Goal: Transaction & Acquisition: Purchase product/service

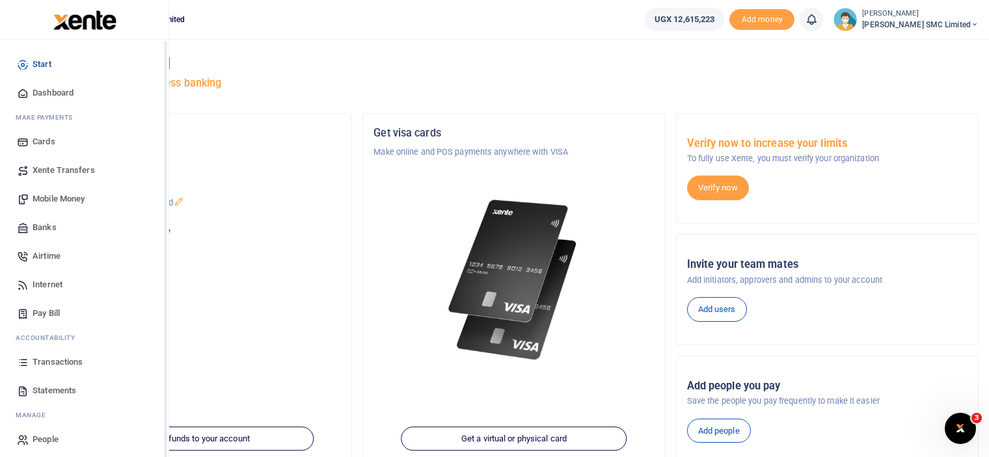
click at [42, 361] on span "Transactions" at bounding box center [58, 362] width 50 height 13
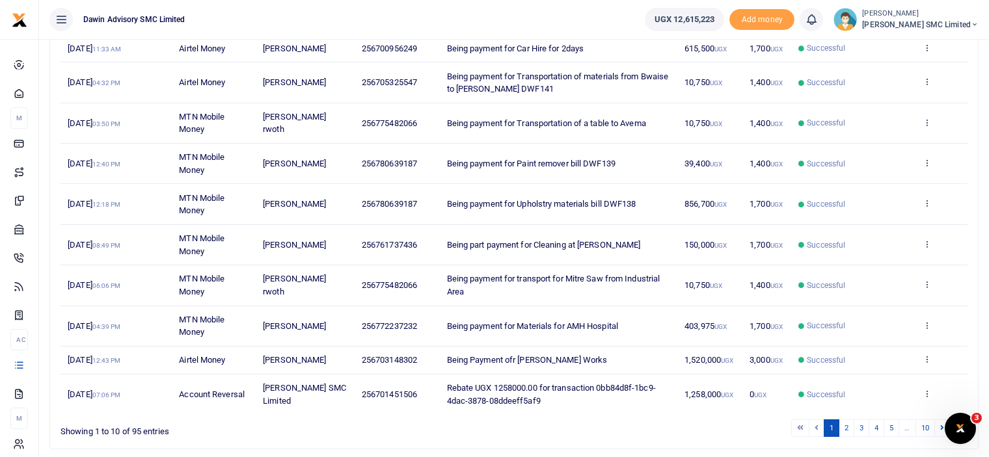
scroll to position [252, 0]
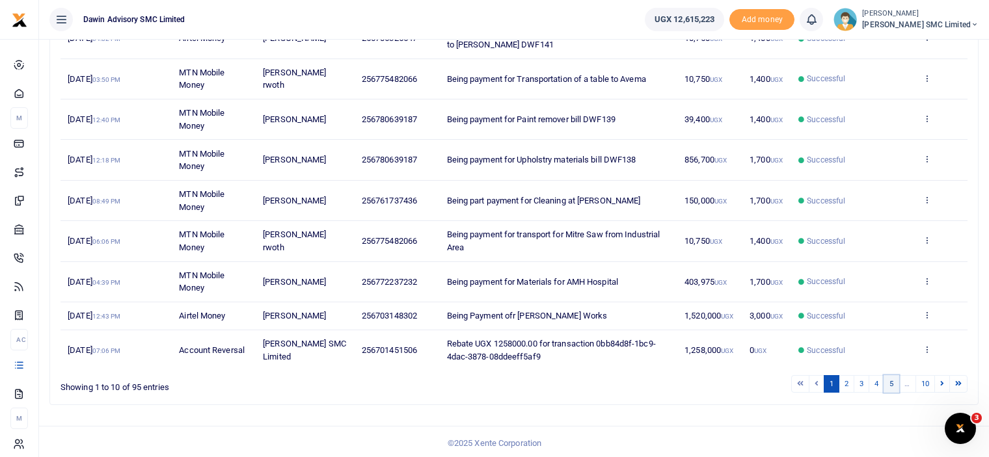
click at [893, 386] on link "5" at bounding box center [891, 384] width 16 height 18
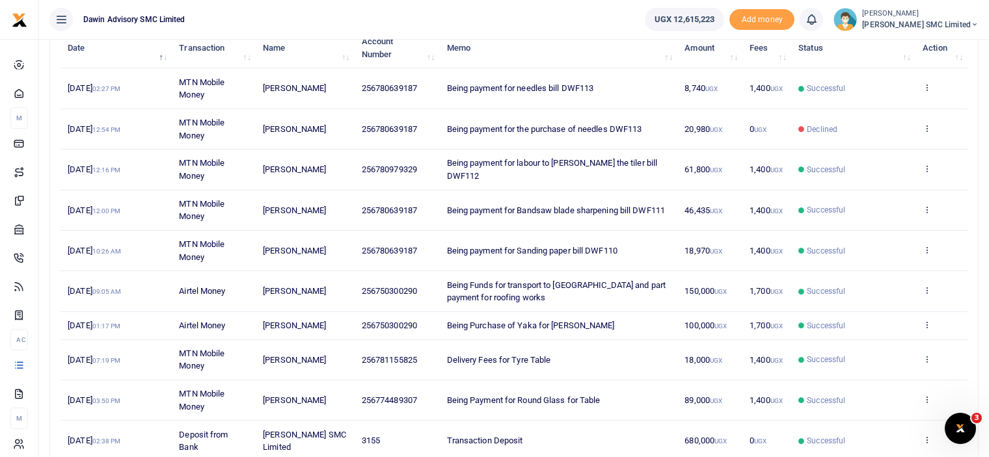
scroll to position [200, 0]
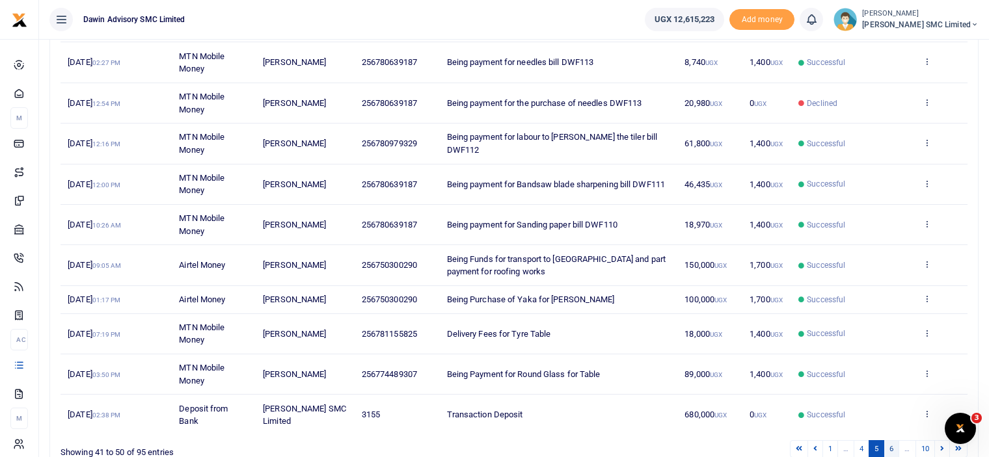
click at [893, 445] on link "6" at bounding box center [891, 449] width 16 height 18
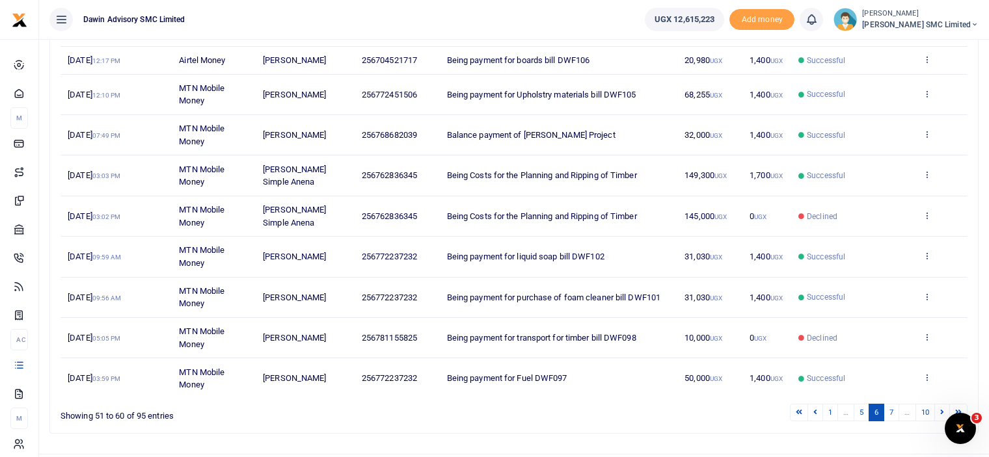
scroll to position [265, 0]
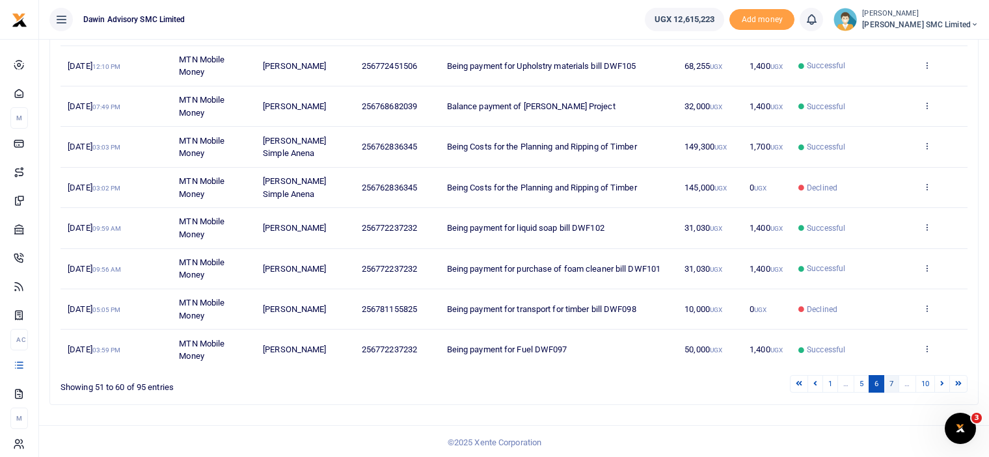
click at [893, 375] on link "7" at bounding box center [891, 384] width 16 height 18
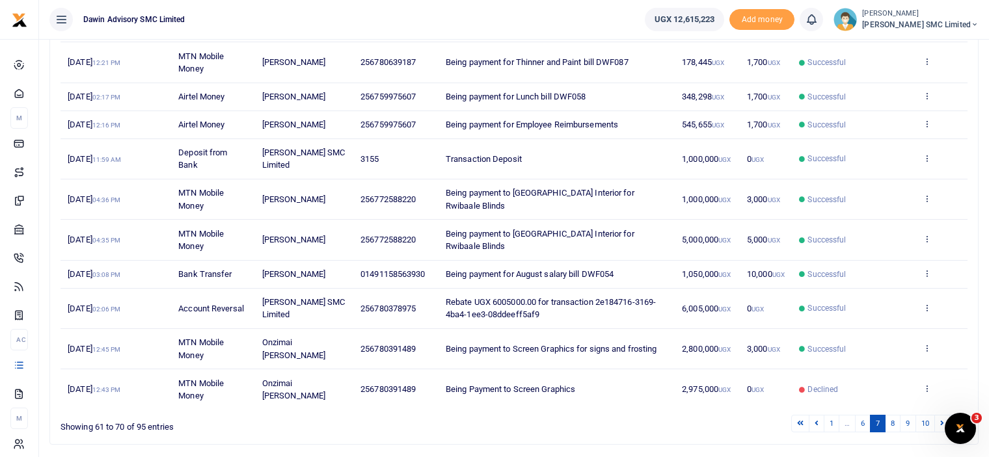
scroll to position [240, 0]
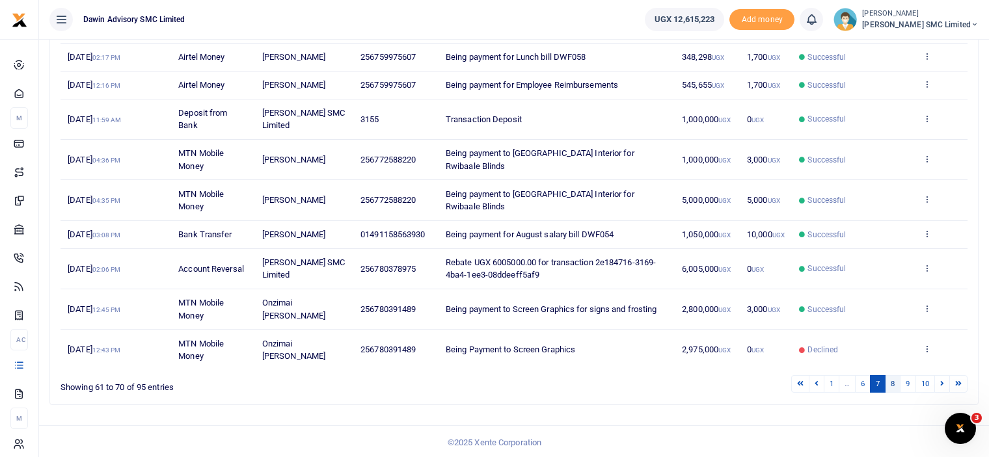
click at [890, 381] on link "8" at bounding box center [893, 384] width 16 height 18
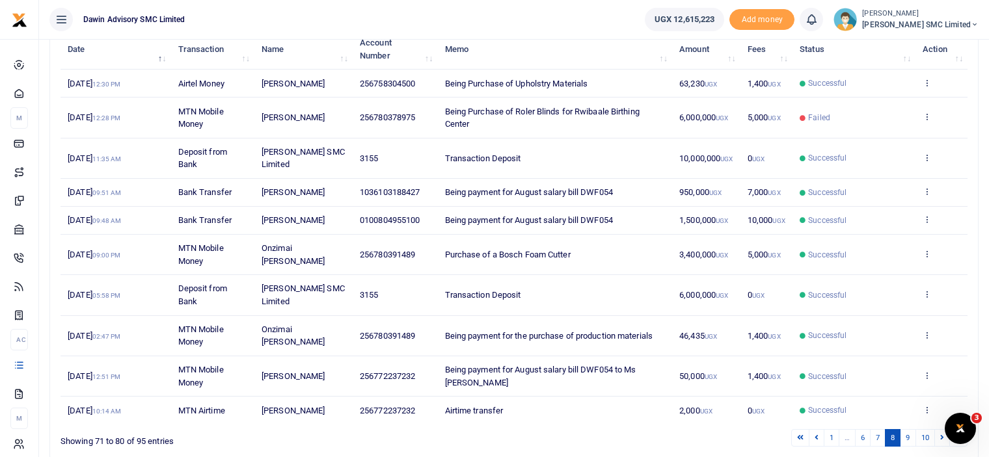
scroll to position [175, 0]
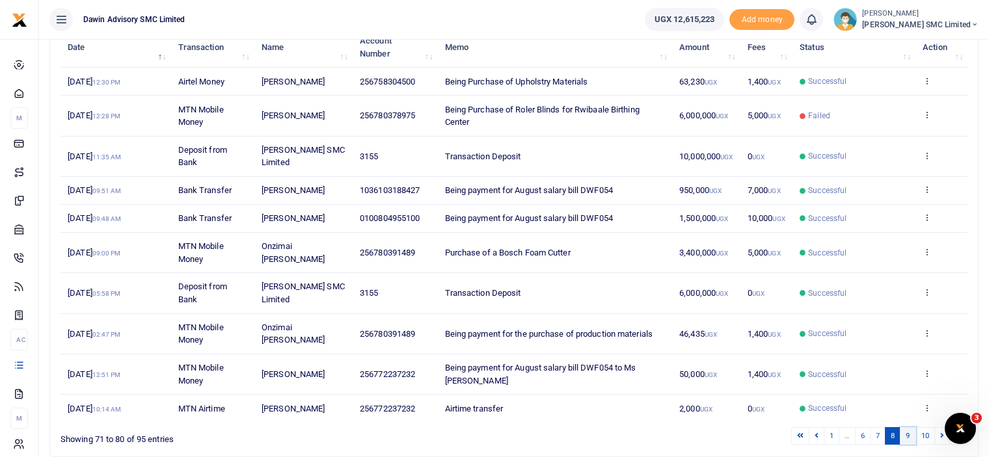
click at [907, 431] on link "9" at bounding box center [908, 436] width 16 height 18
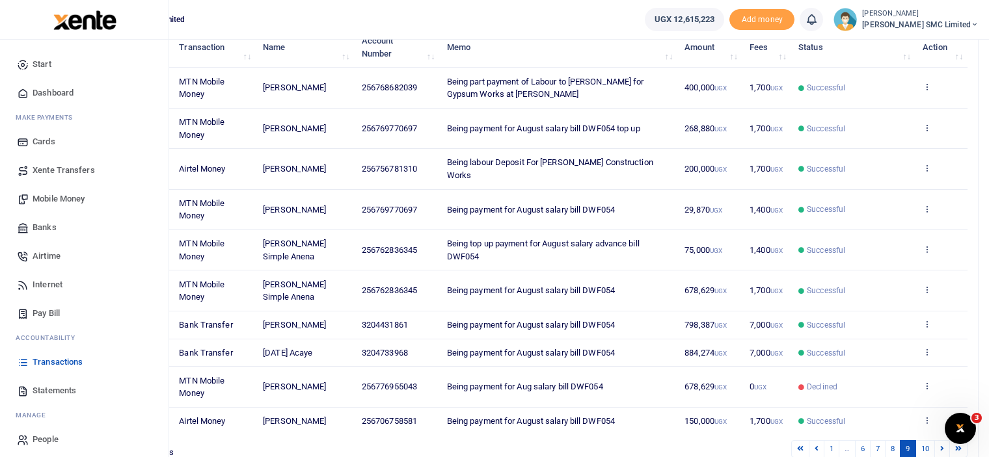
click at [57, 197] on span "Mobile Money" at bounding box center [59, 199] width 52 height 13
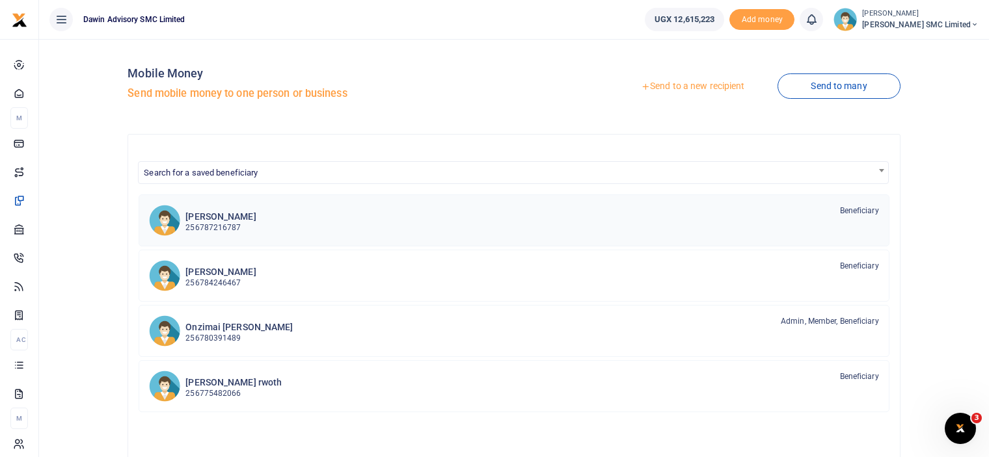
click at [235, 221] on h6 "[PERSON_NAME]" at bounding box center [220, 216] width 70 height 11
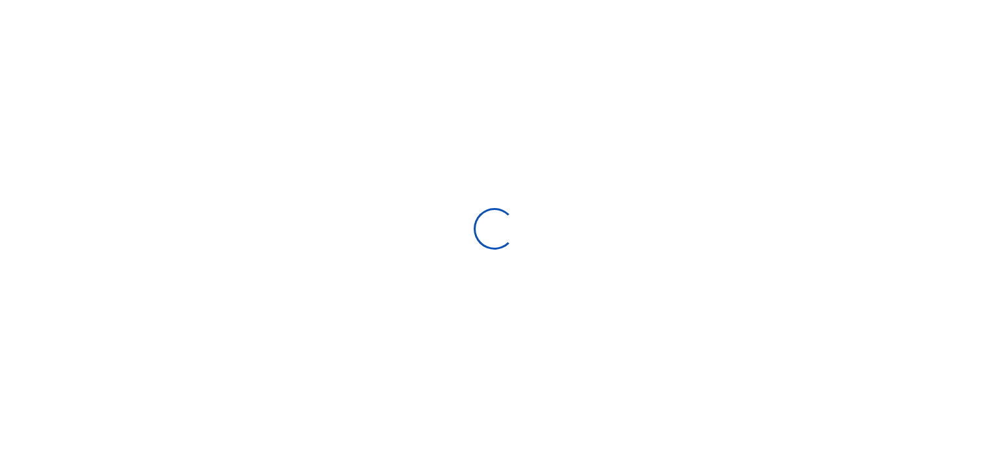
select select "Loading bundles"
select select
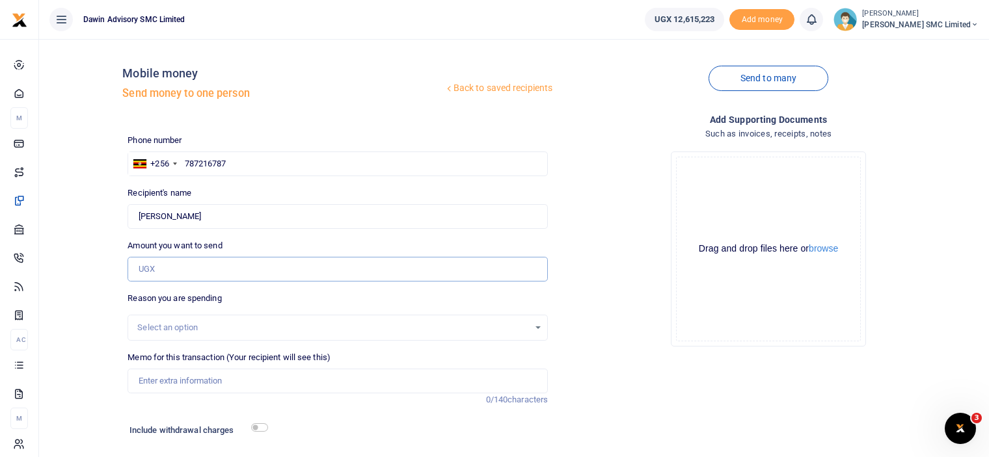
click at [173, 278] on input "Amount you want to send" at bounding box center [337, 269] width 420 height 25
type input "250,000"
click at [584, 292] on div "Drop your files here Drag and drop files here or browse Powered by Uppy" at bounding box center [768, 249] width 420 height 216
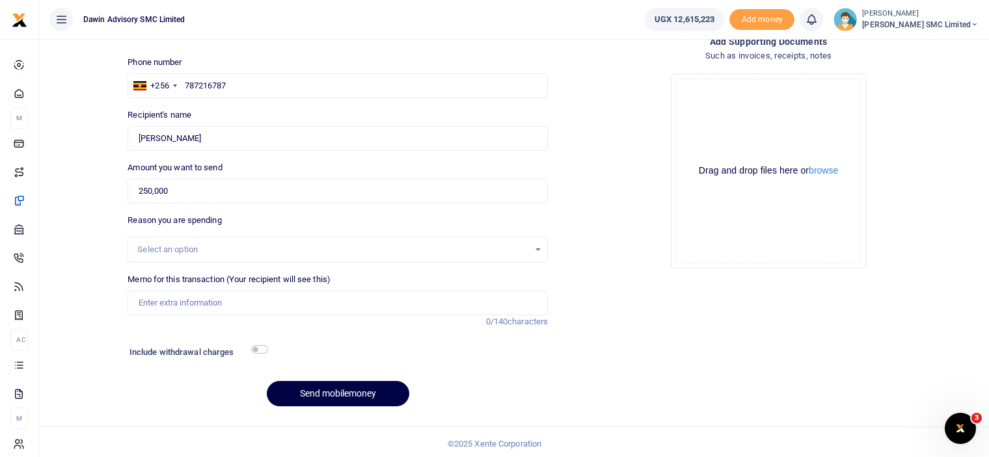
scroll to position [81, 0]
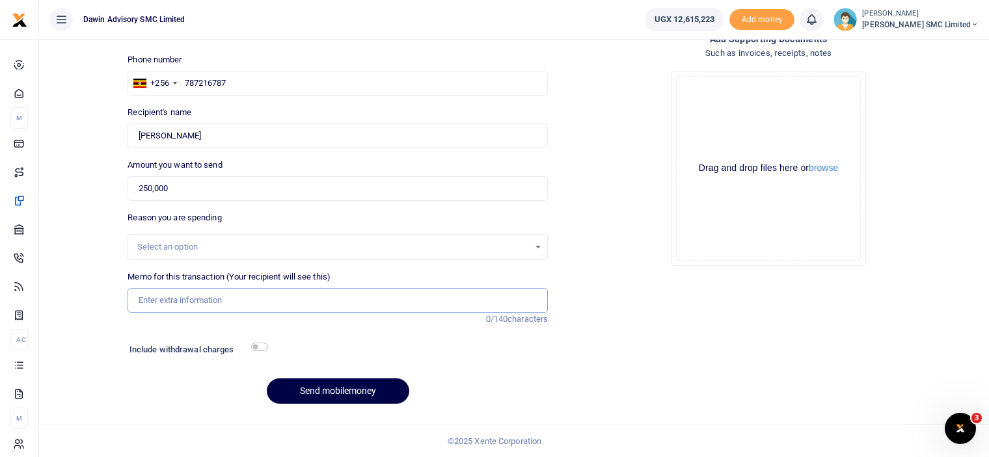
click at [195, 302] on input "Memo for this transaction (Your recipient will see this)" at bounding box center [337, 300] width 420 height 25
click at [276, 302] on input "Being payment for December salary" at bounding box center [337, 300] width 420 height 25
type input "Being payment for Medical fees"
click at [262, 350] on input "checkbox" at bounding box center [259, 347] width 17 height 8
checkbox input "true"
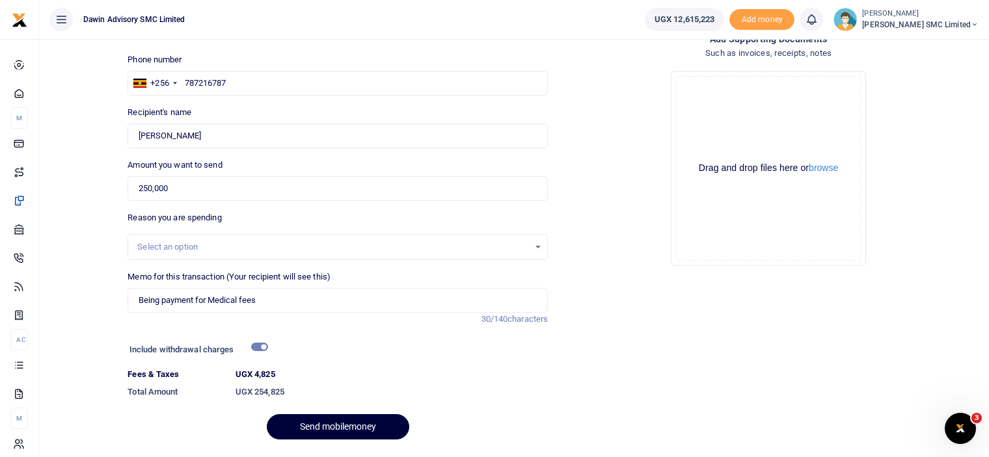
click at [327, 425] on button "Send mobilemoney" at bounding box center [338, 426] width 142 height 25
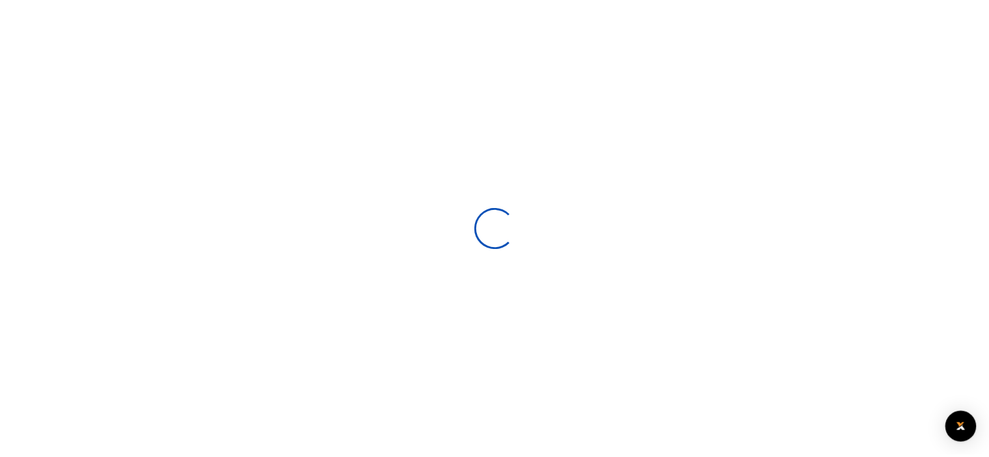
scroll to position [81, 0]
select select
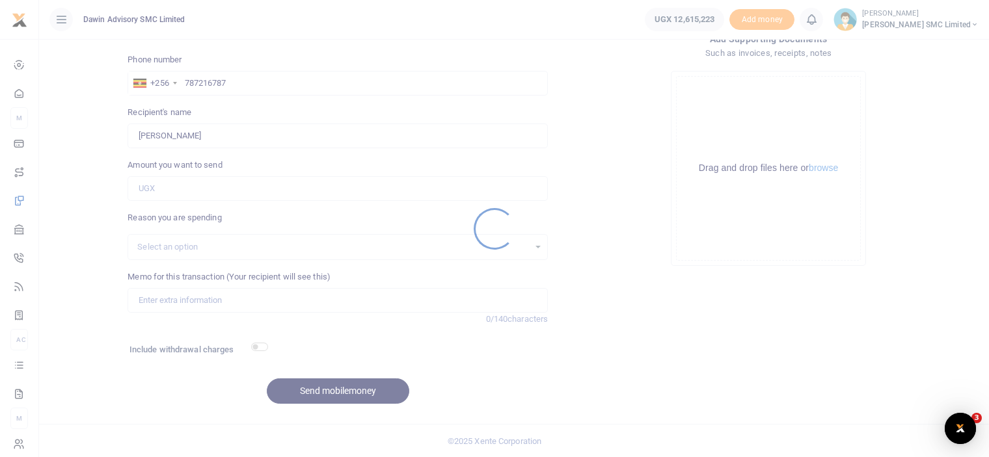
scroll to position [0, 0]
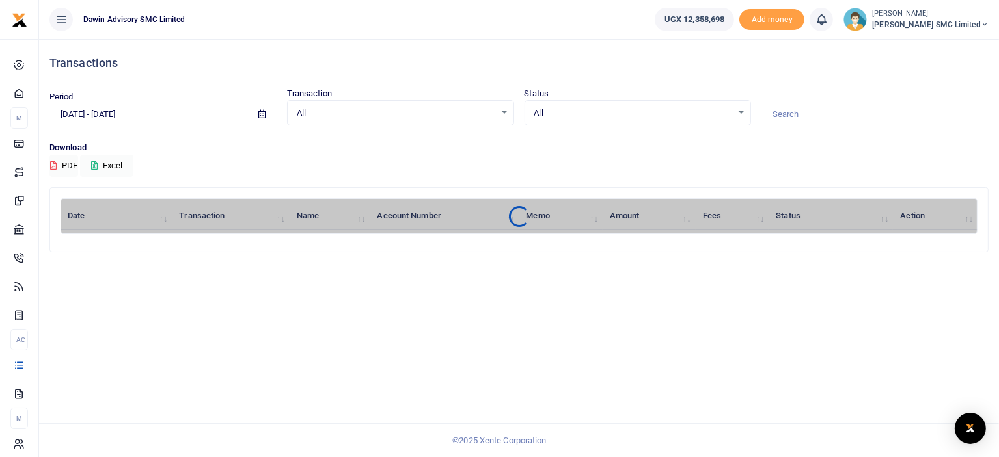
click at [103, 101] on div "Period 09/02/2025 - 10/01/2025" at bounding box center [162, 107] width 237 height 35
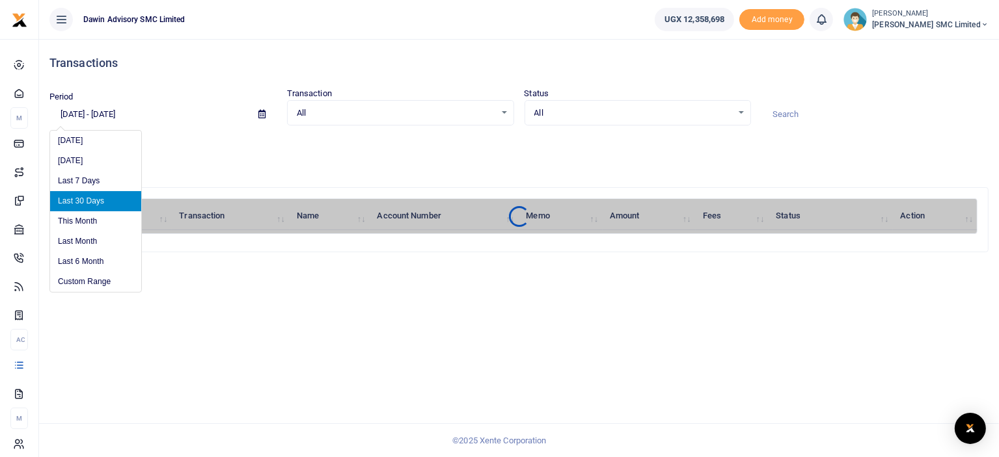
click at [103, 114] on input "09/02/2025 - 10/01/2025" at bounding box center [148, 114] width 198 height 22
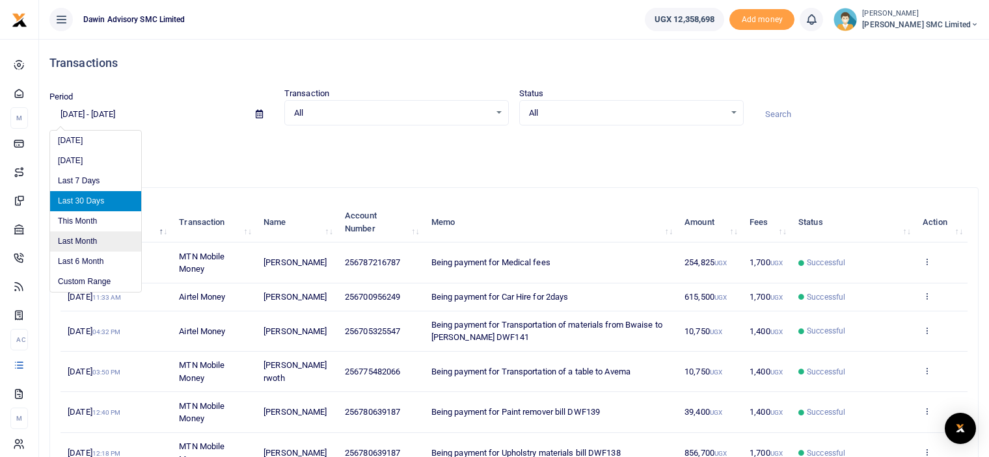
click at [70, 243] on li "Last Month" at bounding box center [95, 242] width 91 height 20
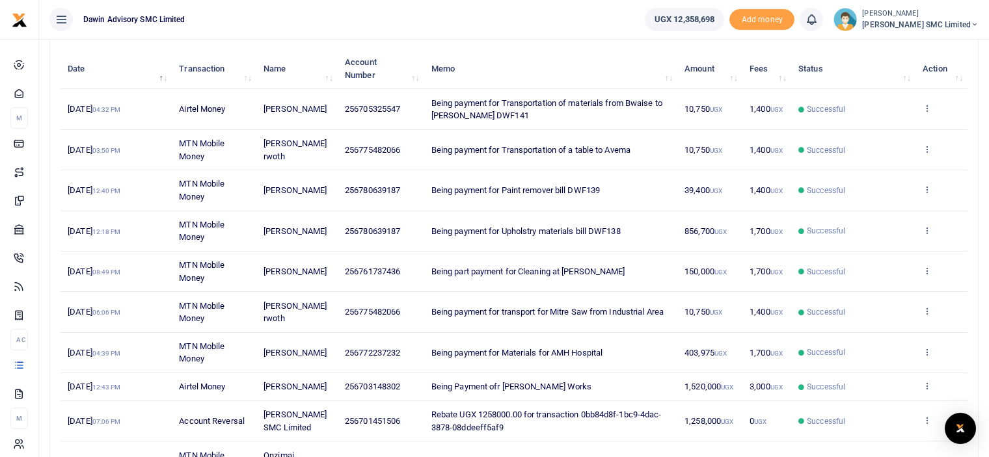
scroll to position [265, 0]
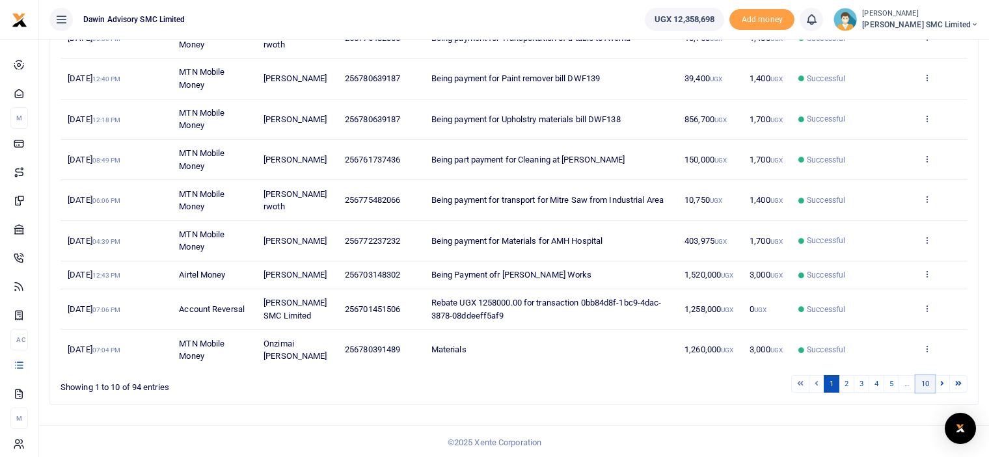
click at [922, 378] on link "10" at bounding box center [925, 384] width 20 height 18
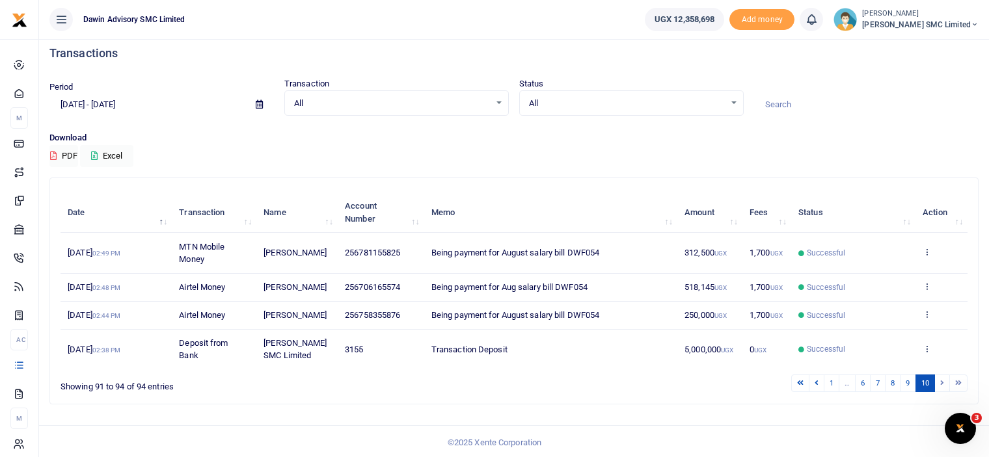
scroll to position [0, 0]
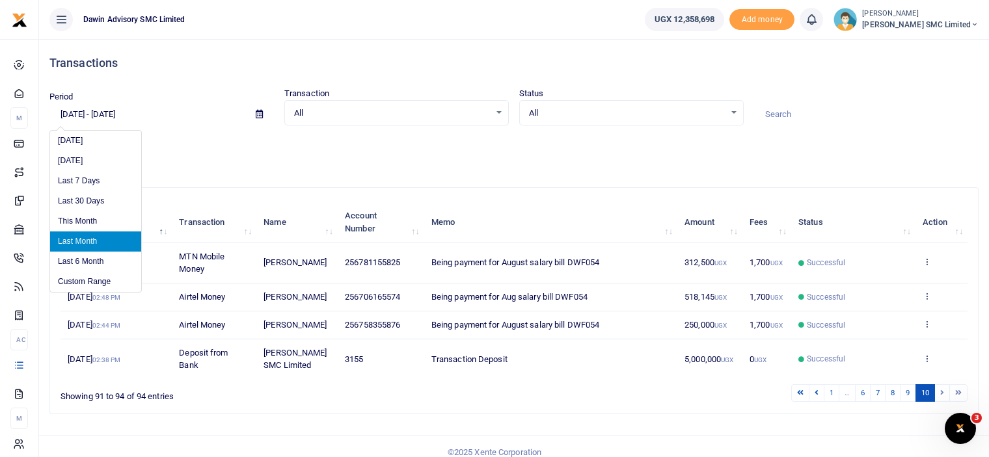
click at [146, 111] on input "09/01/2025 - 09/30/2025" at bounding box center [147, 114] width 196 height 22
click at [73, 261] on li "Last 6 Month" at bounding box center [95, 262] width 91 height 20
type input "04/01/2025 - 10/01/2025"
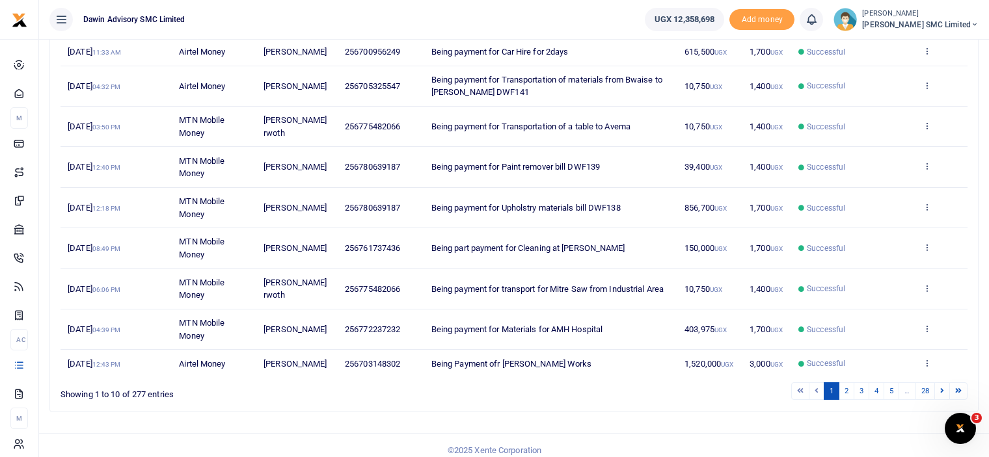
scroll to position [265, 0]
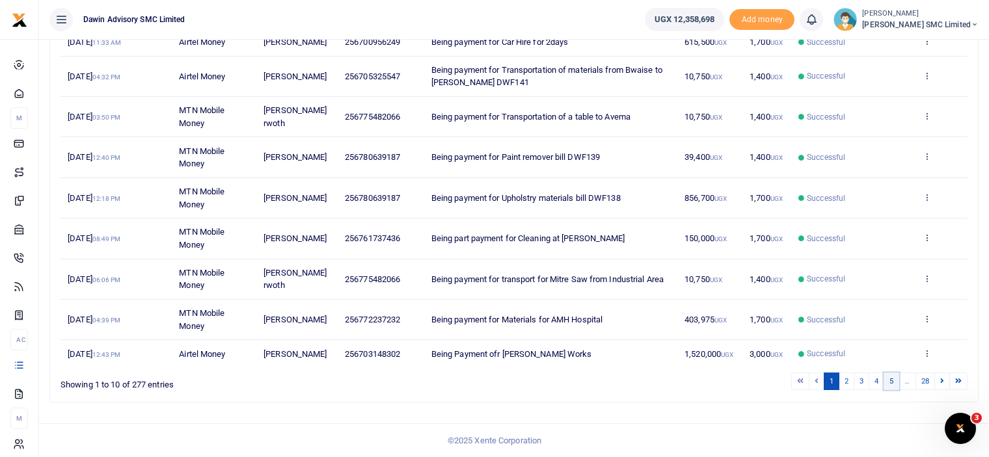
click at [897, 382] on link "5" at bounding box center [891, 382] width 16 height 18
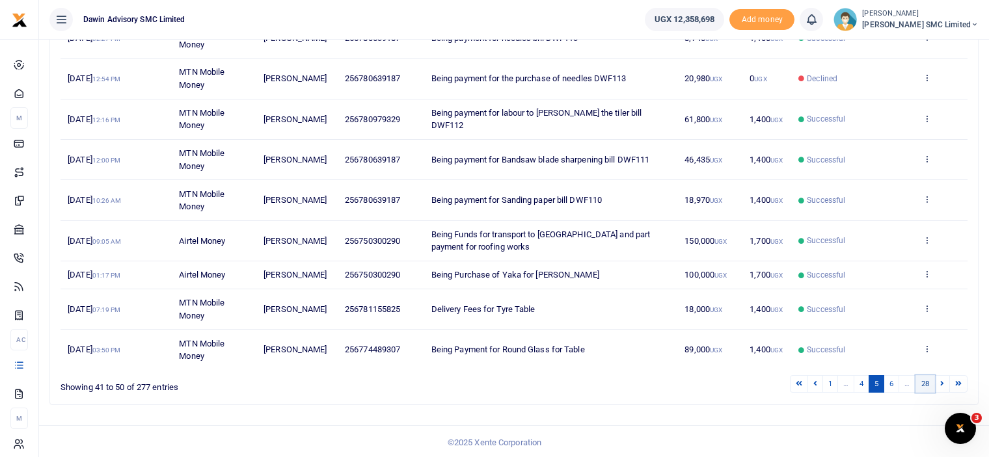
click at [926, 387] on link "28" at bounding box center [925, 384] width 20 height 18
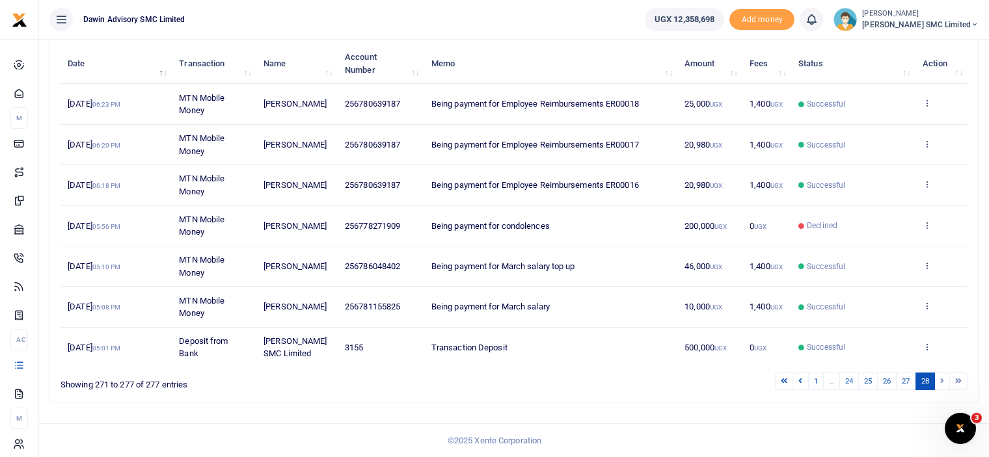
scroll to position [156, 0]
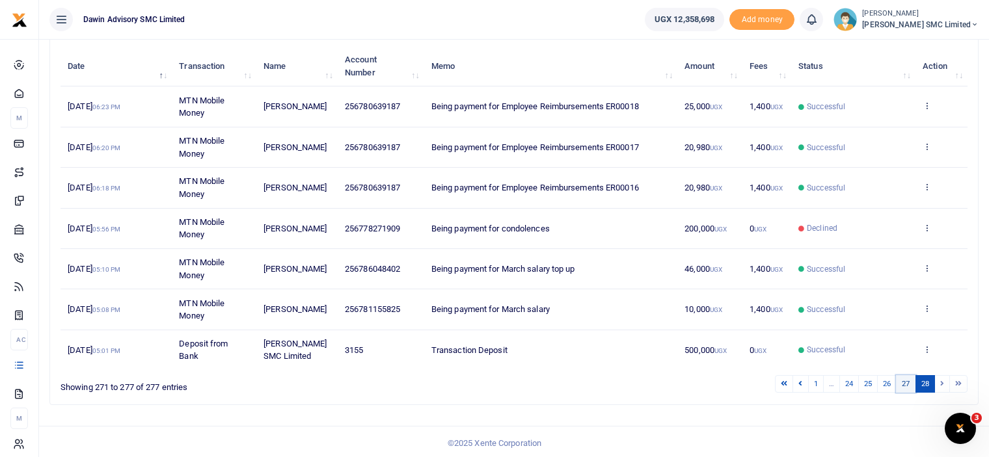
click at [908, 379] on link "27" at bounding box center [906, 384] width 20 height 18
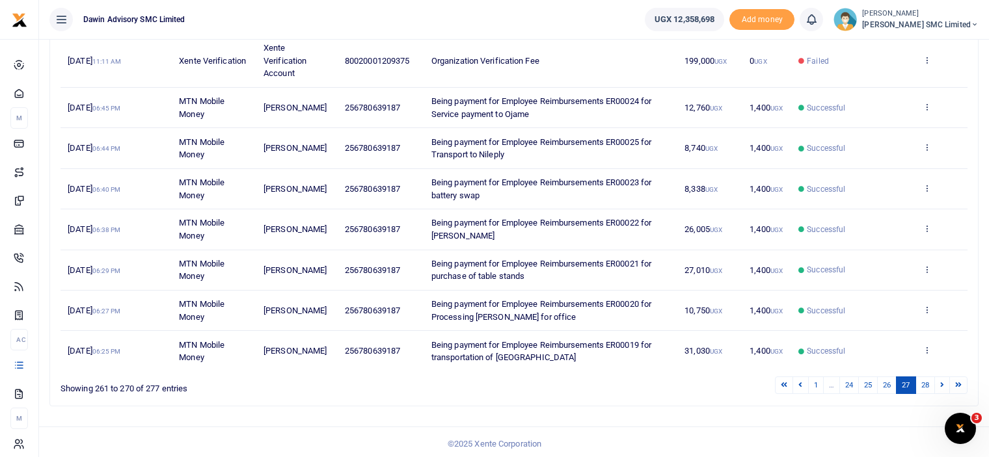
scroll to position [291, 0]
click at [879, 382] on link "26" at bounding box center [887, 384] width 20 height 18
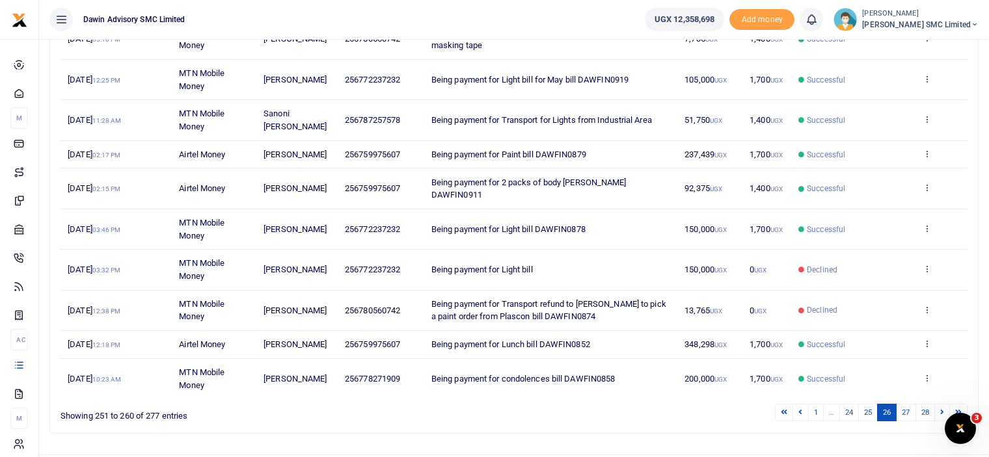
scroll to position [240, 0]
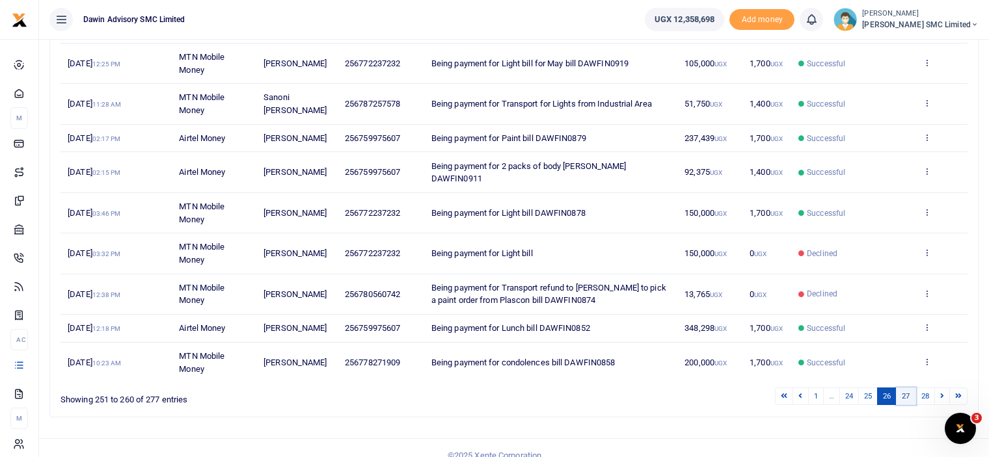
click at [904, 388] on link "27" at bounding box center [906, 397] width 20 height 18
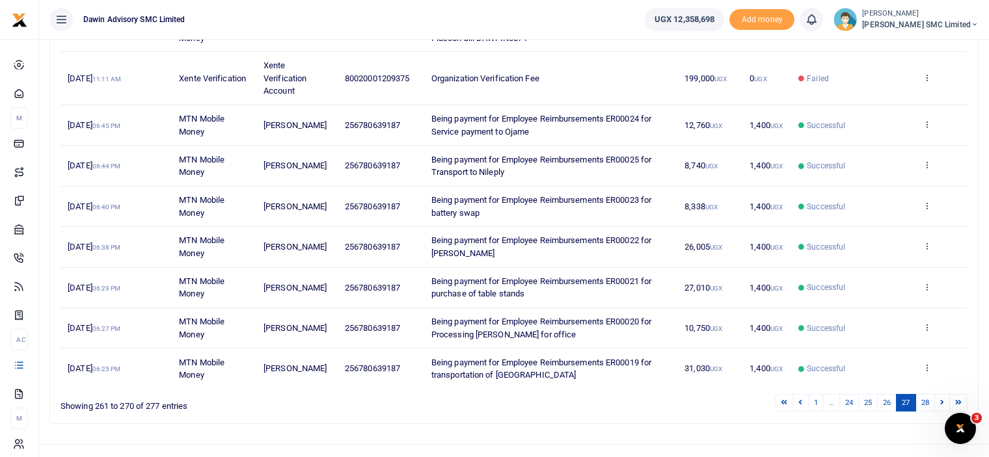
scroll to position [291, 0]
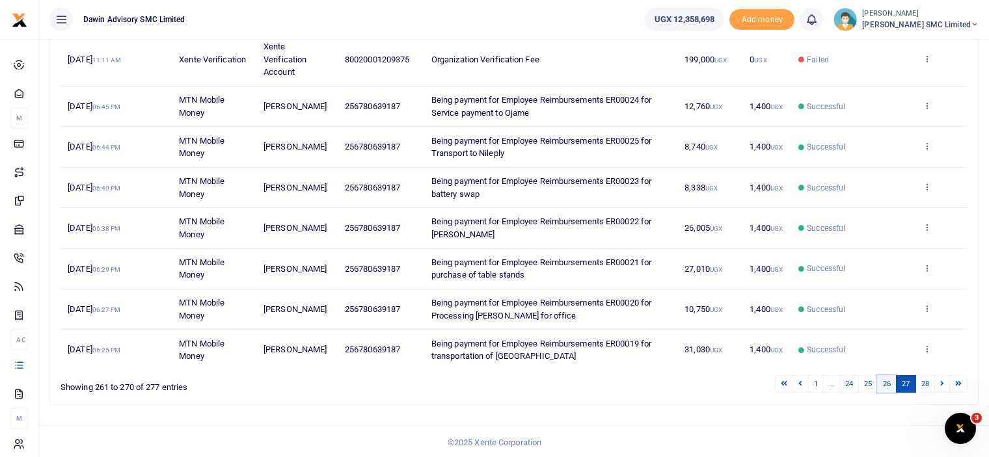
click at [887, 385] on link "26" at bounding box center [887, 384] width 20 height 18
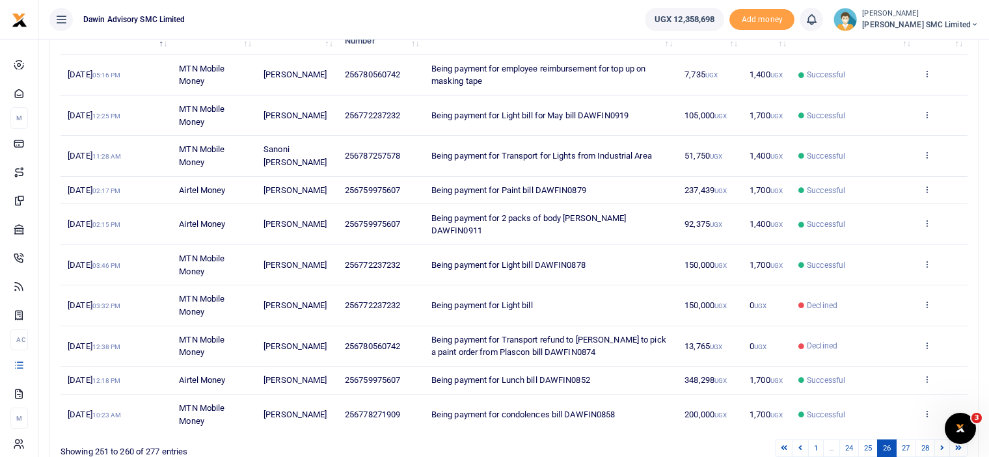
scroll to position [214, 0]
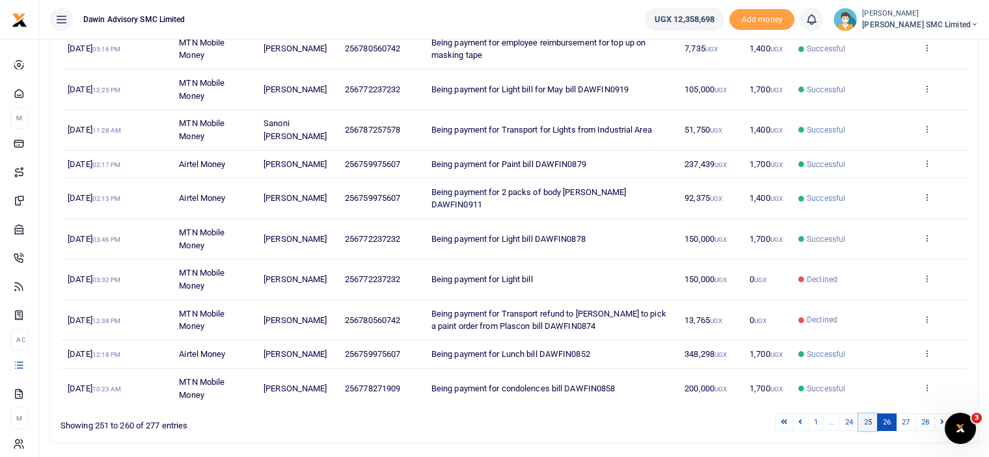
click at [866, 414] on link "25" at bounding box center [868, 423] width 20 height 18
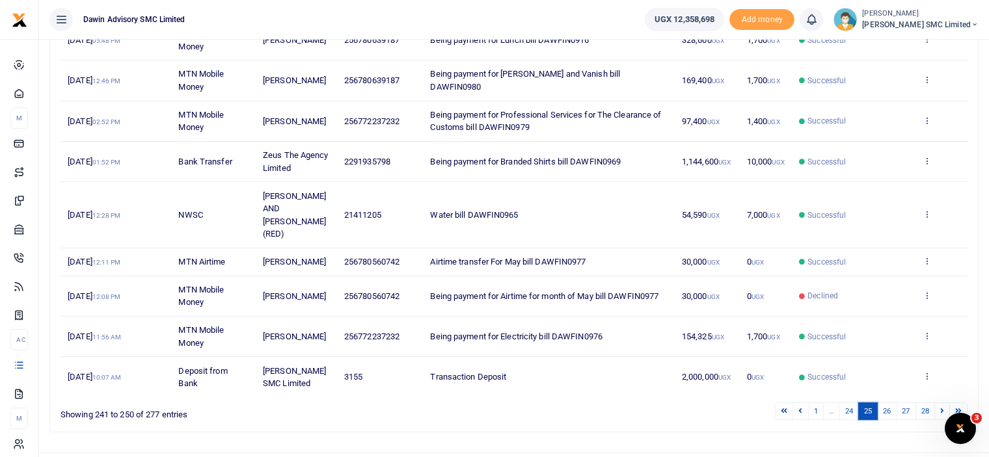
scroll to position [303, 0]
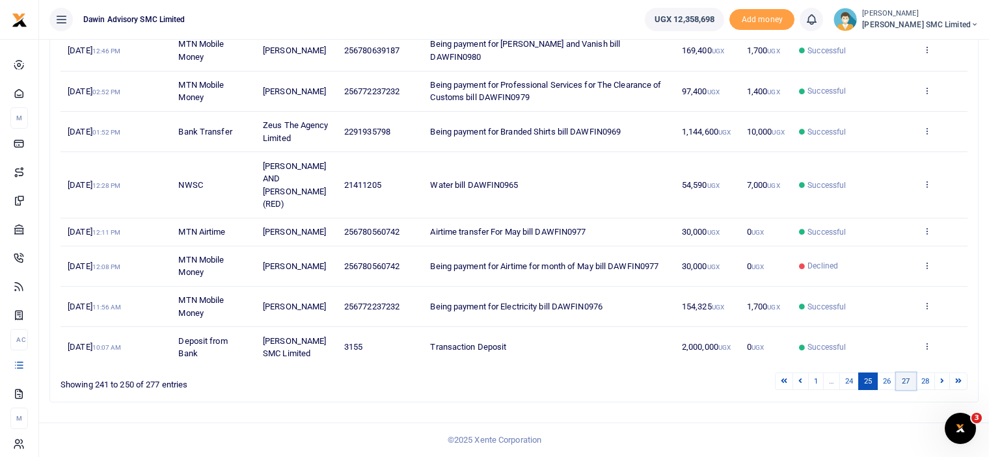
click at [909, 384] on link "27" at bounding box center [906, 382] width 20 height 18
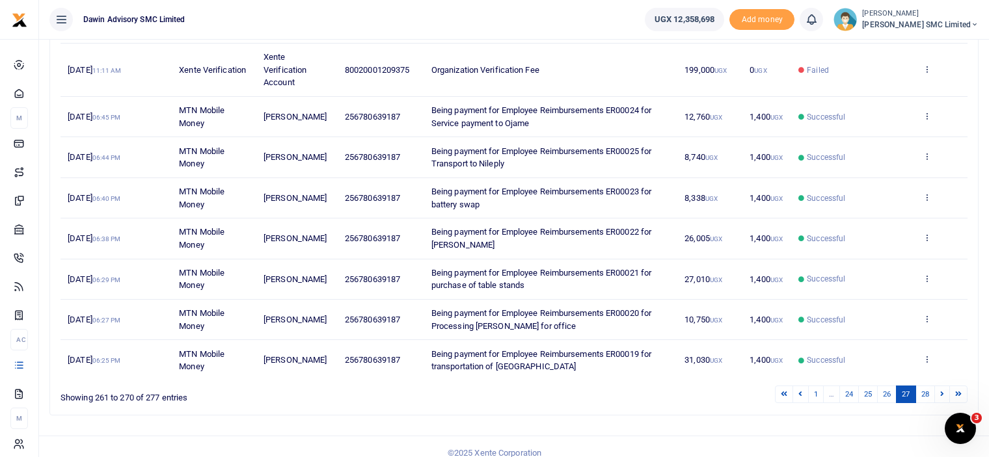
scroll to position [291, 0]
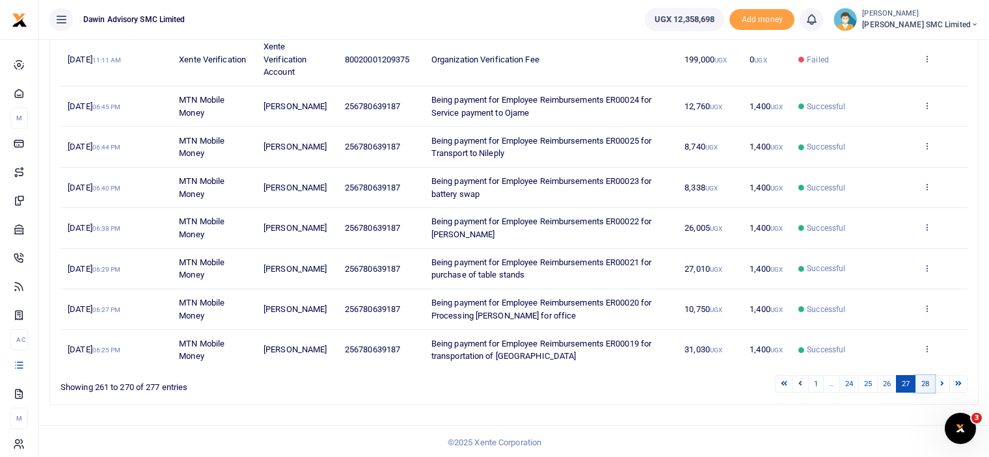
click at [926, 382] on link "28" at bounding box center [925, 384] width 20 height 18
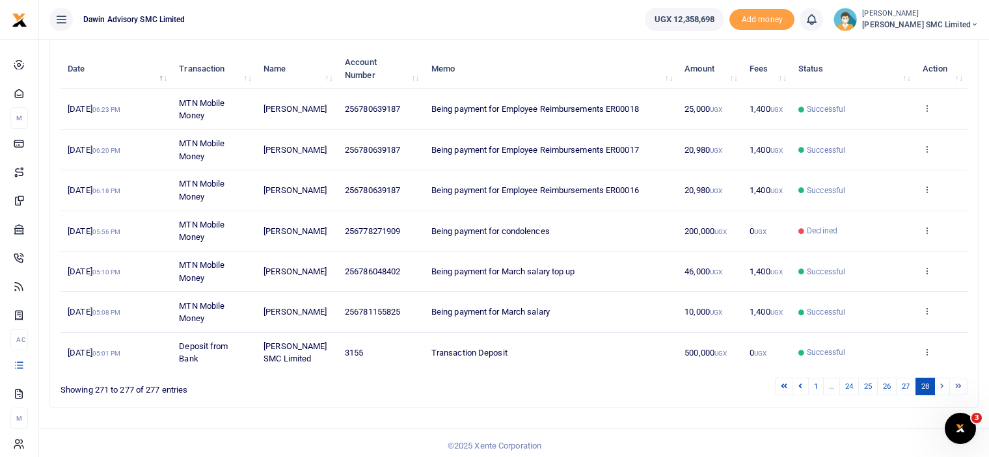
scroll to position [156, 0]
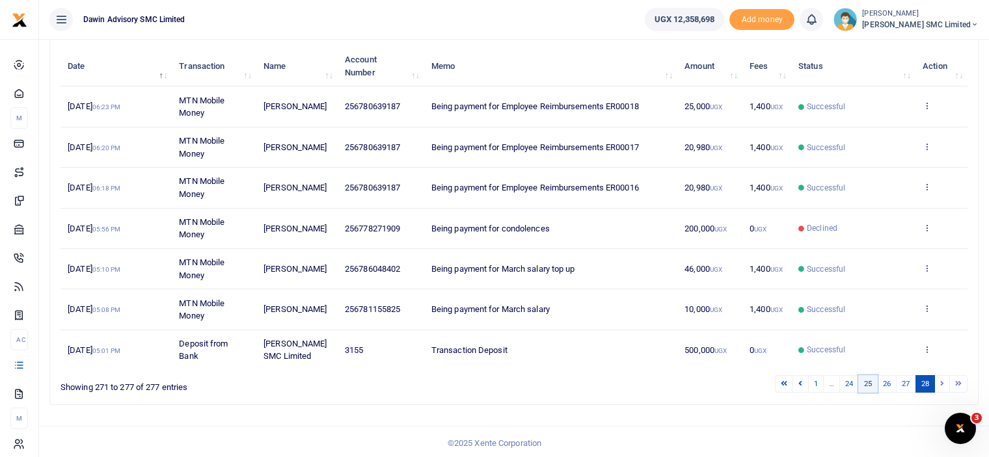
click at [861, 384] on link "25" at bounding box center [868, 384] width 20 height 18
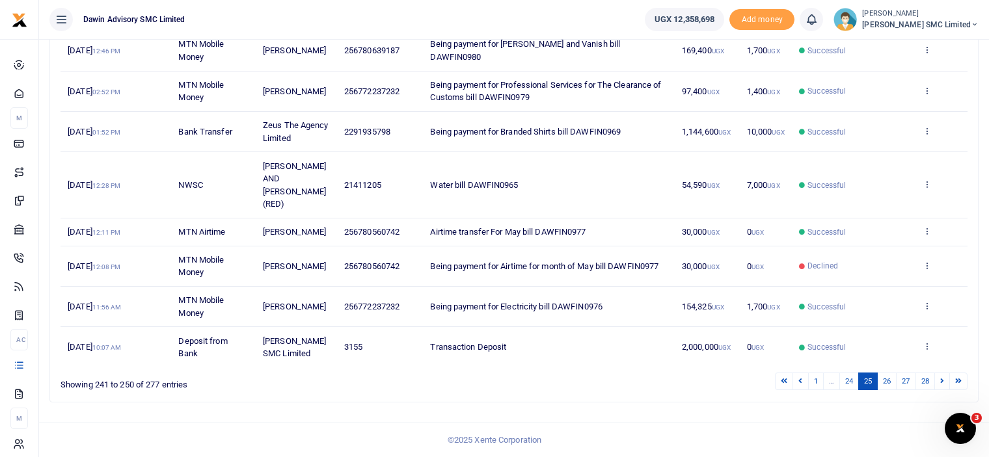
scroll to position [303, 0]
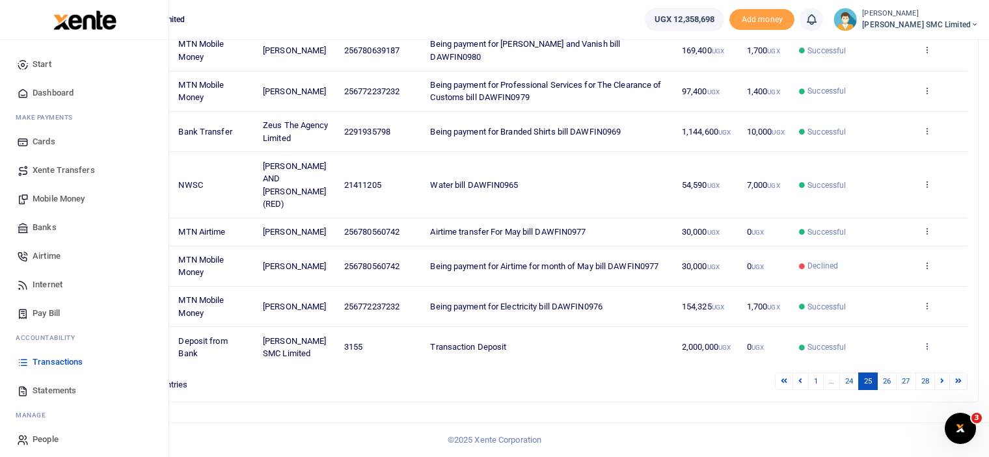
click at [74, 196] on span "Mobile Money" at bounding box center [59, 199] width 52 height 13
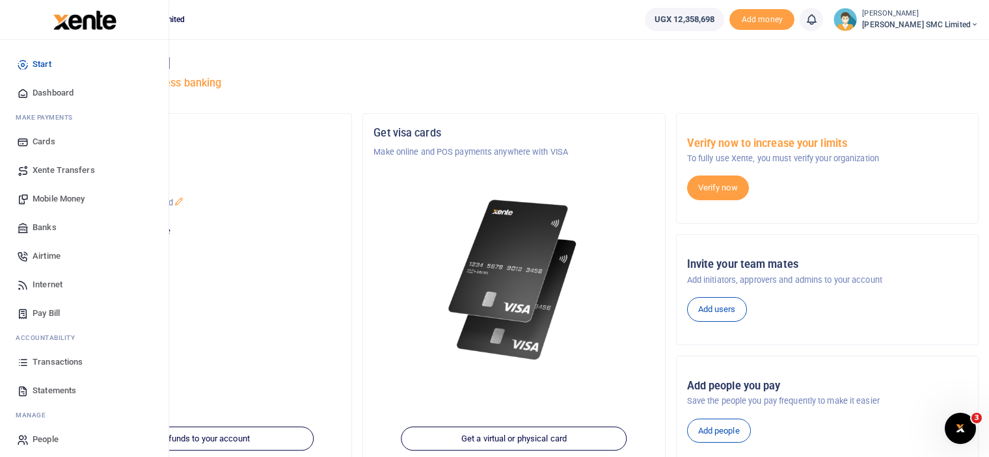
click at [51, 197] on span "Mobile Money" at bounding box center [59, 199] width 52 height 13
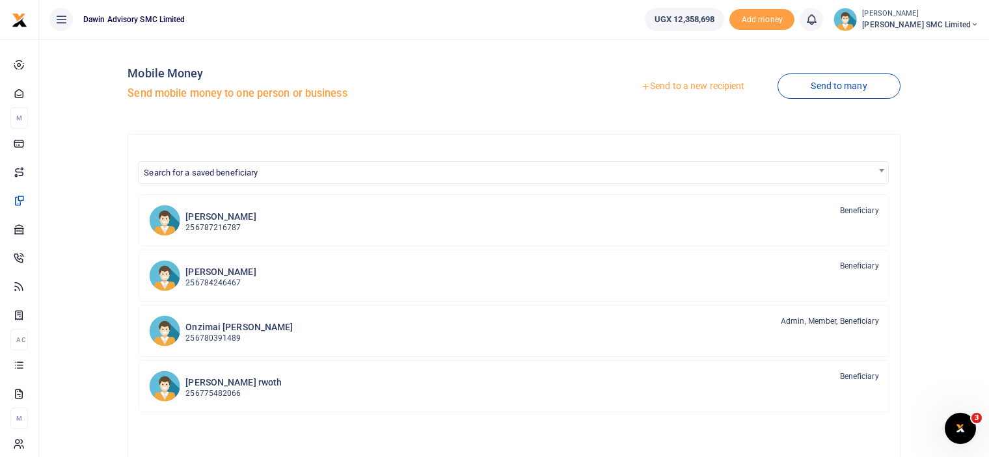
click at [686, 85] on link "Send to a new recipient" at bounding box center [693, 86] width 170 height 23
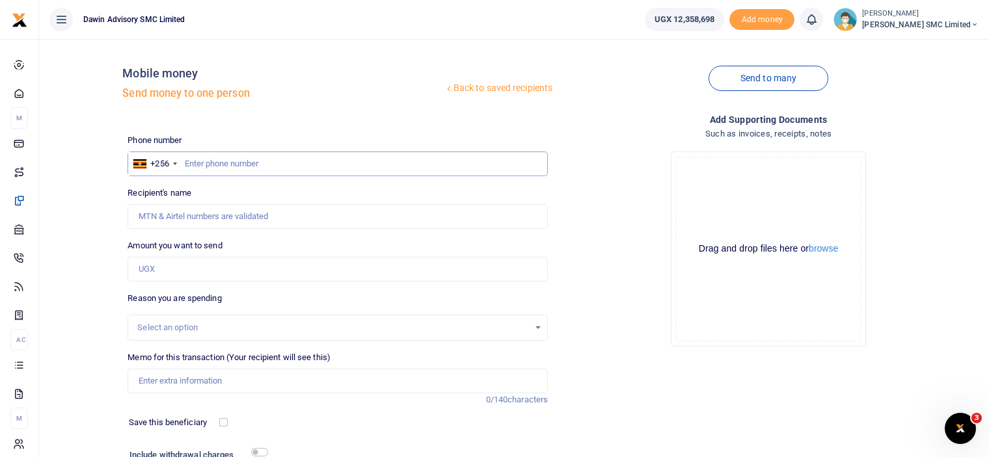
click at [224, 163] on input "text" at bounding box center [337, 164] width 420 height 25
click at [619, 190] on div "Drop your files here Drag and drop files here or browse Powered by Uppy" at bounding box center [768, 249] width 420 height 216
click at [239, 169] on input "text" at bounding box center [337, 164] width 420 height 25
click at [239, 169] on input "078155" at bounding box center [337, 164] width 420 height 25
type input "078155825"
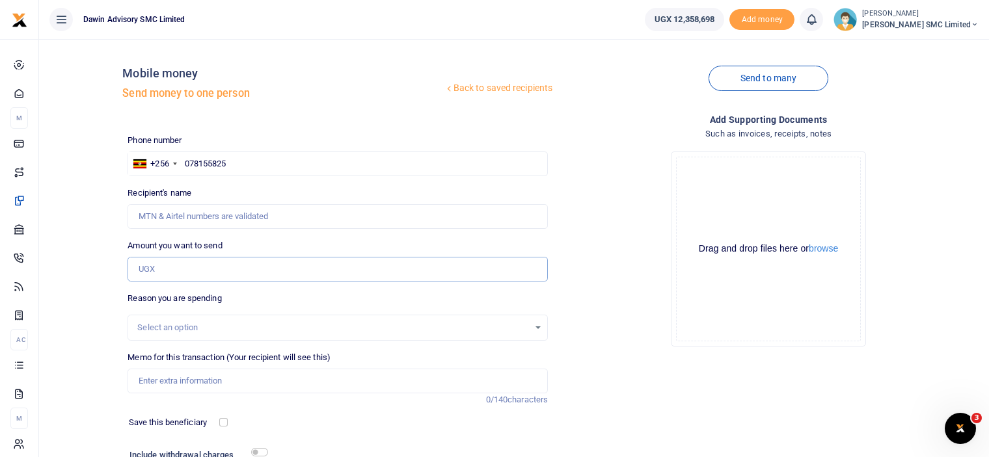
click at [165, 267] on input "Amount you want to send" at bounding box center [337, 269] width 420 height 25
type input "265,000"
click at [559, 310] on div "Drop your files here Drag and drop files here or browse Powered by Uppy" at bounding box center [768, 249] width 420 height 216
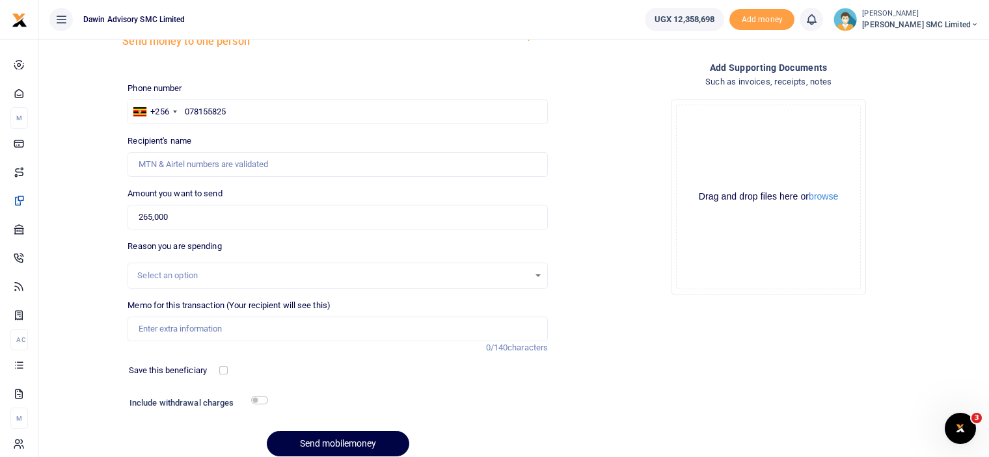
scroll to position [105, 0]
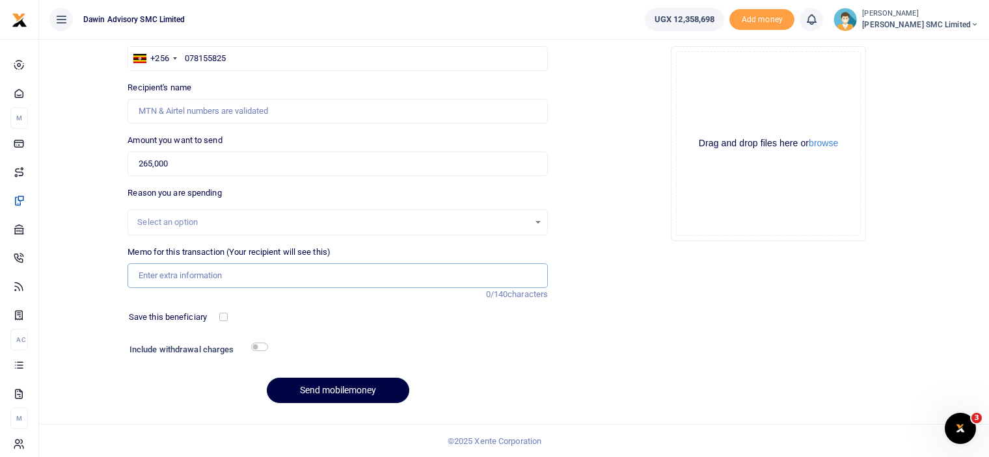
click at [223, 274] on input "Memo for this transaction (Your recipient will see this)" at bounding box center [337, 275] width 420 height 25
click at [245, 276] on input "Being payment for October salary" at bounding box center [337, 275] width 420 height 25
click at [239, 276] on input "Being payment for October salary" at bounding box center [337, 275] width 420 height 25
click at [283, 271] on input "Being payment for September salary" at bounding box center [337, 275] width 420 height 25
type input "Being payment for September salary bill DWF134"
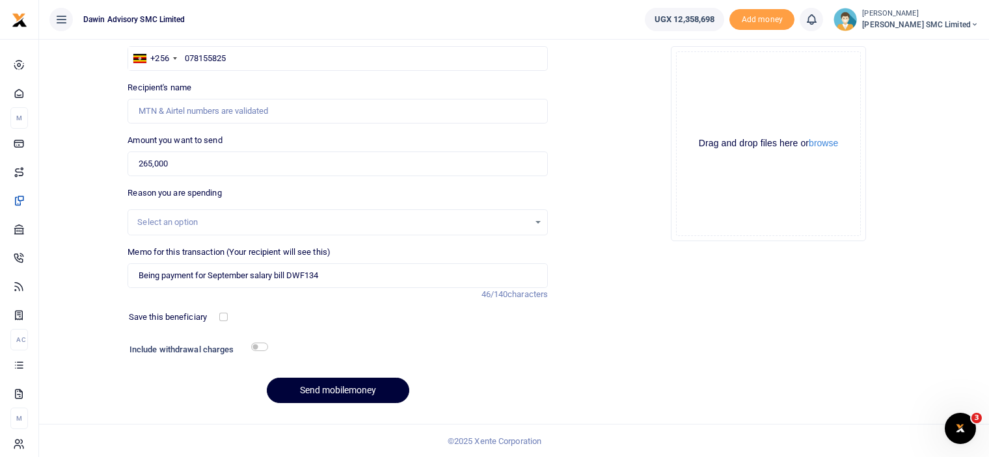
click at [332, 388] on button "Send mobilemoney" at bounding box center [338, 390] width 142 height 25
click at [235, 57] on input "078155825" at bounding box center [337, 58] width 420 height 25
click at [203, 57] on input "078155825" at bounding box center [337, 58] width 420 height 25
type input "0781155825"
type input "David Oyirwoth"
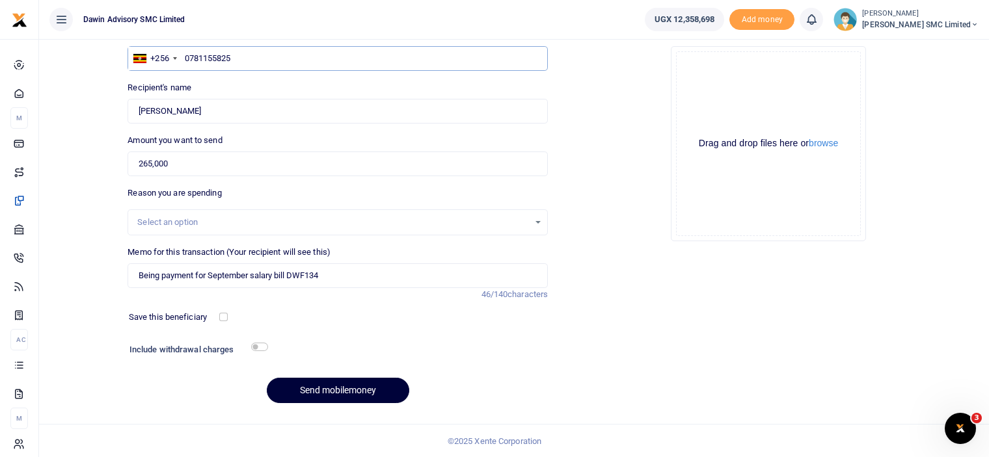
type input "0781155825"
click at [312, 387] on button "Send mobilemoney" at bounding box center [338, 390] width 142 height 25
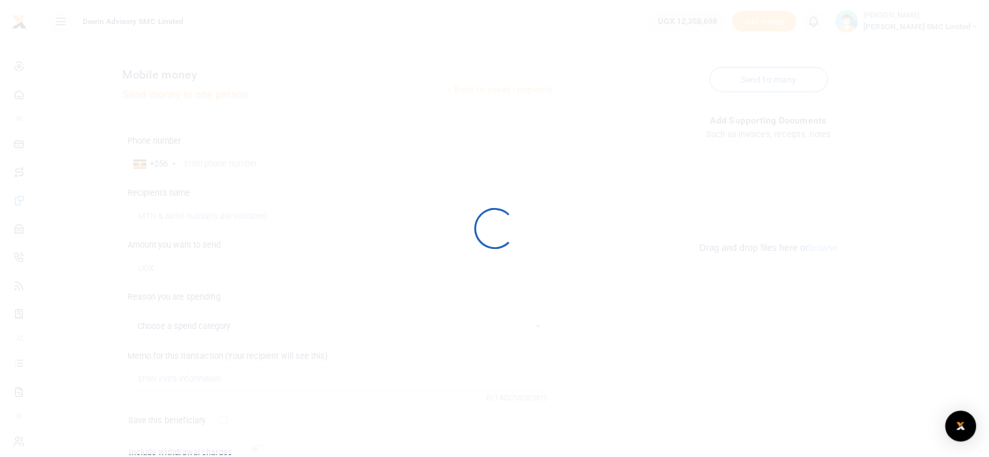
scroll to position [105, 0]
select select
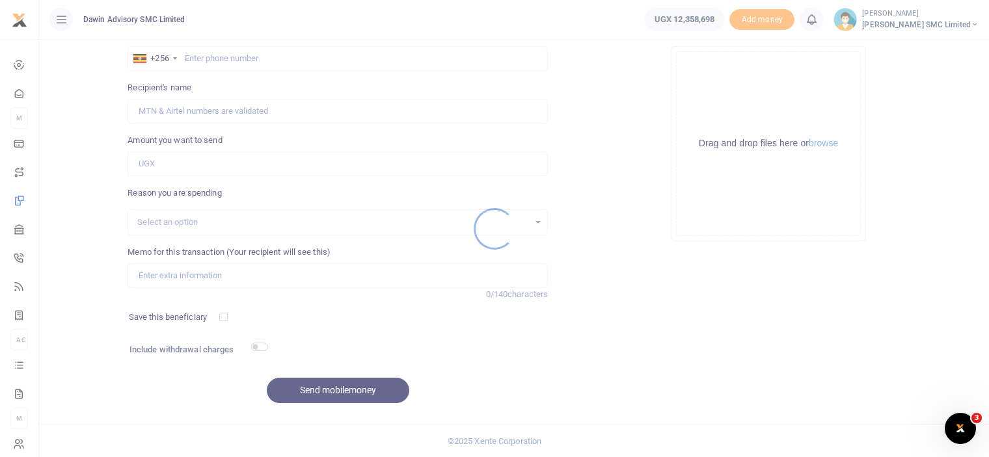
scroll to position [0, 0]
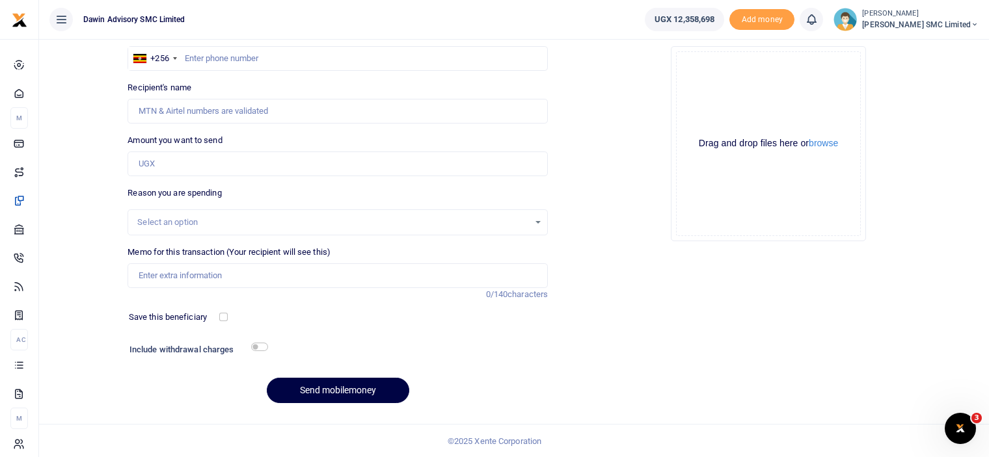
click at [582, 169] on div "Drop your files here Drag and drop files here or browse Powered by Uppy" at bounding box center [768, 144] width 420 height 216
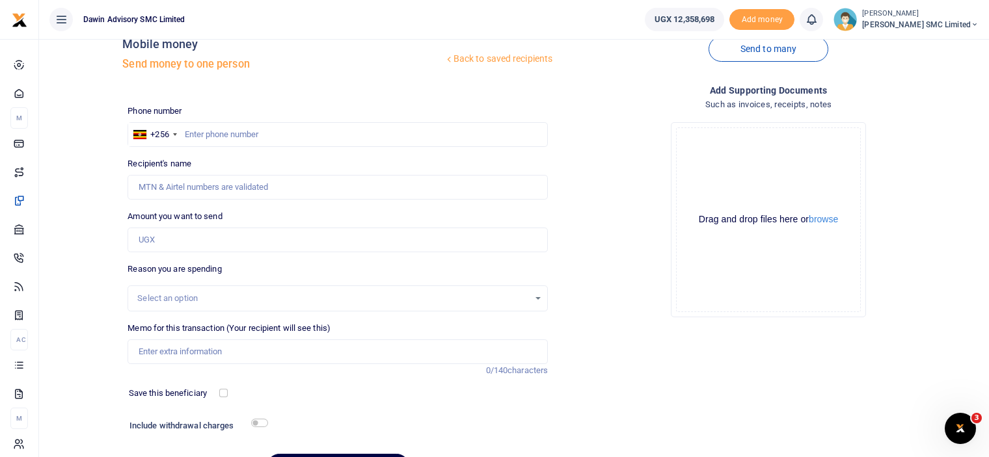
scroll to position [27, 0]
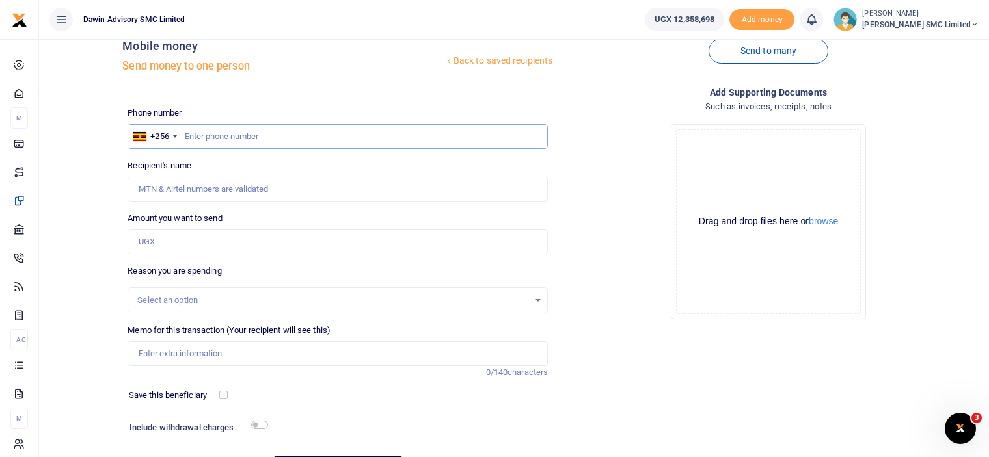
click at [250, 142] on input "text" at bounding box center [337, 136] width 420 height 25
type input "0762836345"
type input "Oliver Simple Anena"
type input "0762836345"
click at [204, 353] on input "Memo for this transaction (Your recipient will see this)" at bounding box center [337, 354] width 420 height 25
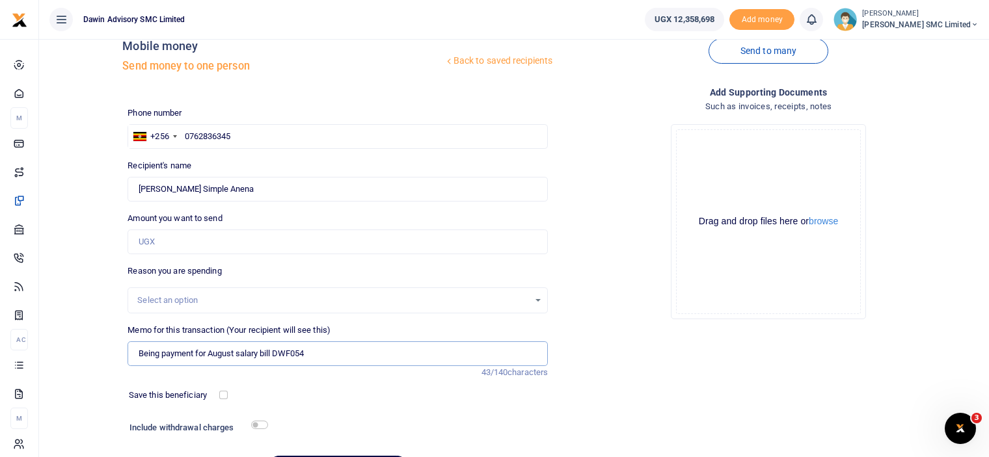
click at [235, 353] on input "Being payment for August salary bill DWF054" at bounding box center [337, 354] width 420 height 25
type input "Being payment for September salary bill DWF054"
click at [368, 390] on div "Save this beneficiary" at bounding box center [330, 395] width 412 height 13
click at [178, 248] on input "Amount you want to send" at bounding box center [337, 242] width 420 height 25
type input "726,629"
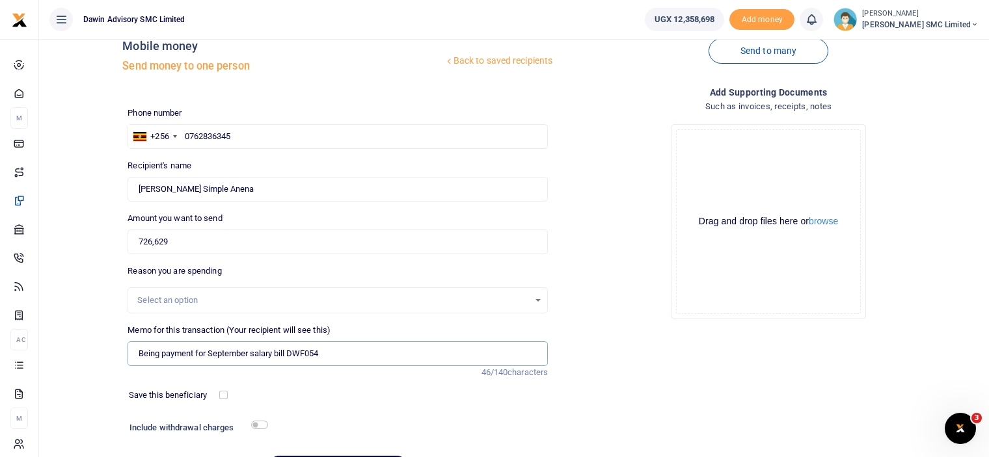
click at [326, 351] on input "Being payment for September salary bill DWF054" at bounding box center [337, 354] width 420 height 25
type input "Being payment for September salary bill DWF134"
click at [623, 362] on div "Add supporting Documents Such as invoices, receipts, notes Drop your files here…" at bounding box center [768, 288] width 431 height 407
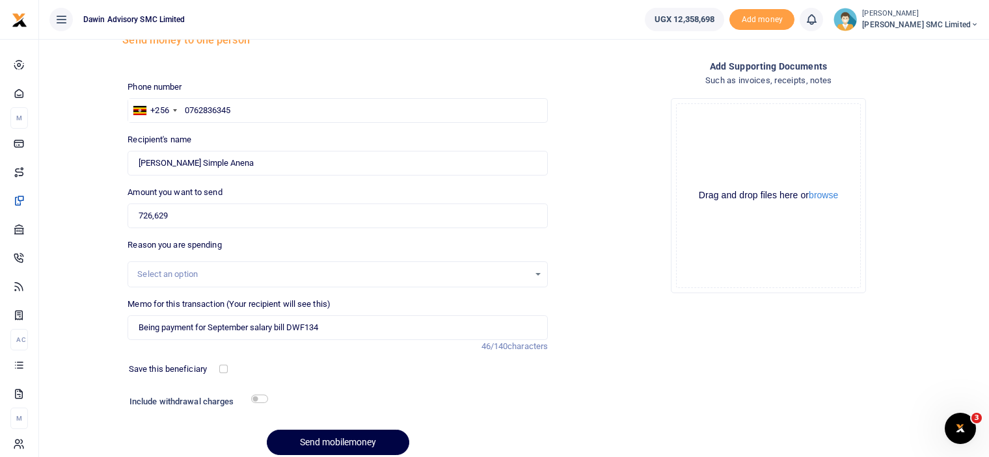
scroll to position [105, 0]
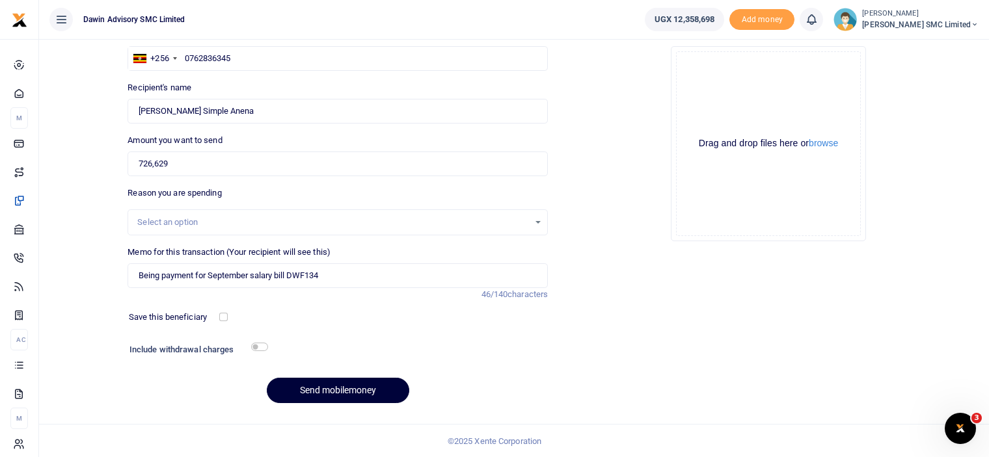
click at [373, 382] on button "Send mobilemoney" at bounding box center [338, 390] width 142 height 25
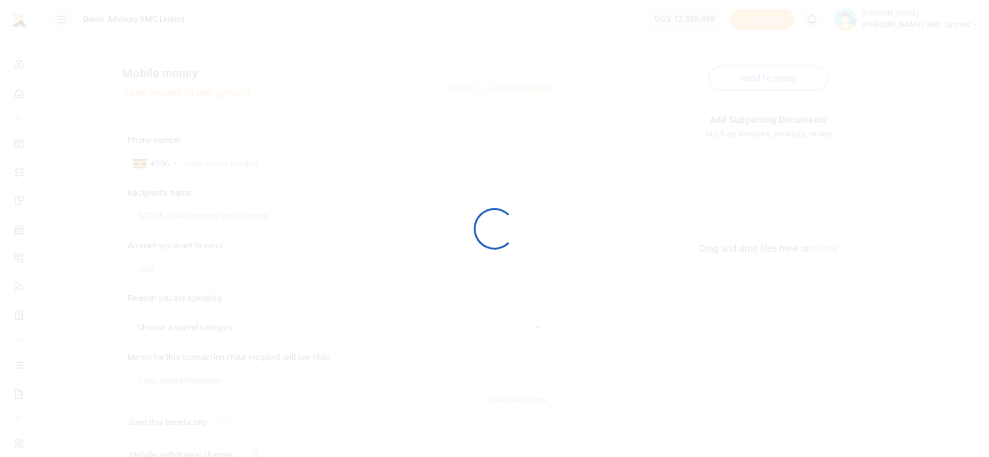
scroll to position [105, 0]
select select
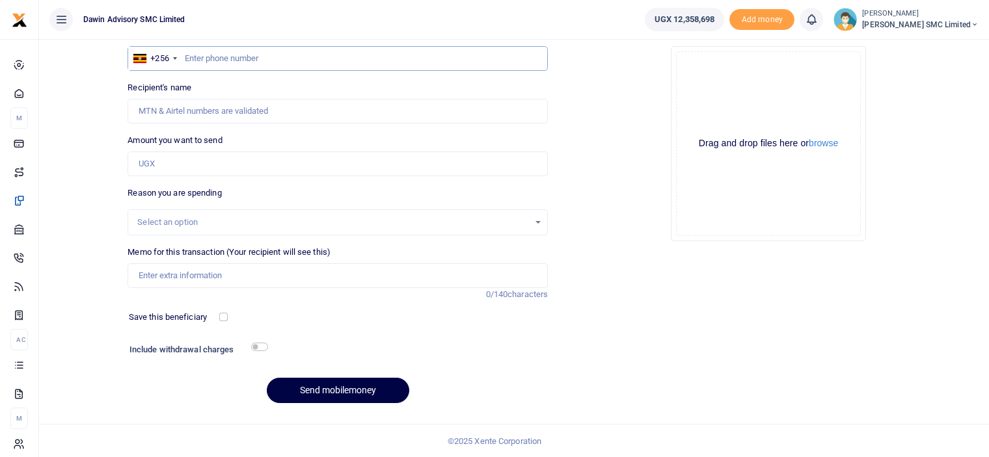
click at [194, 62] on input "text" at bounding box center [337, 58] width 420 height 25
type input "0706758581"
type input "[PERSON_NAME]"
type input "0706758581"
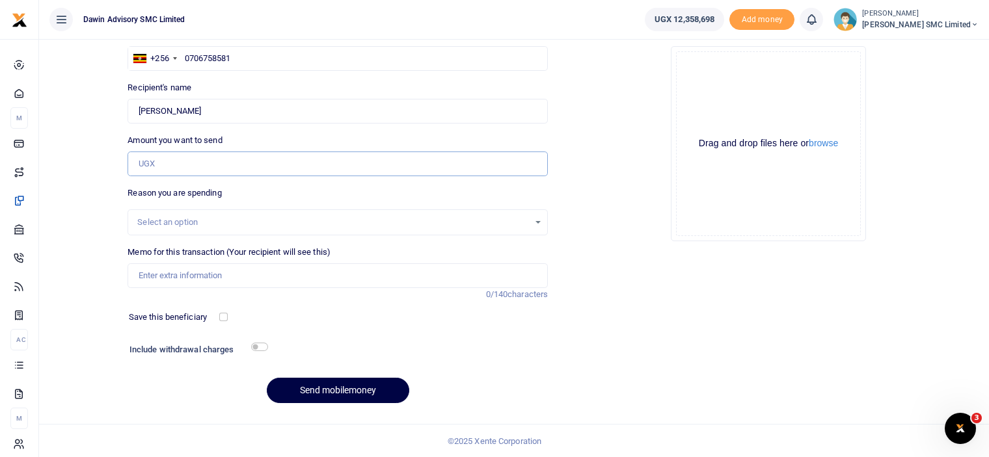
click at [173, 165] on input "Amount you want to send" at bounding box center [337, 164] width 420 height 25
type input "150,000"
click at [187, 282] on input "Memo for this transaction (Your recipient will see this)" at bounding box center [337, 275] width 420 height 25
click at [241, 273] on input "Being payment for October salary" at bounding box center [337, 275] width 420 height 25
click at [278, 278] on input "Being payment for September salary" at bounding box center [337, 275] width 420 height 25
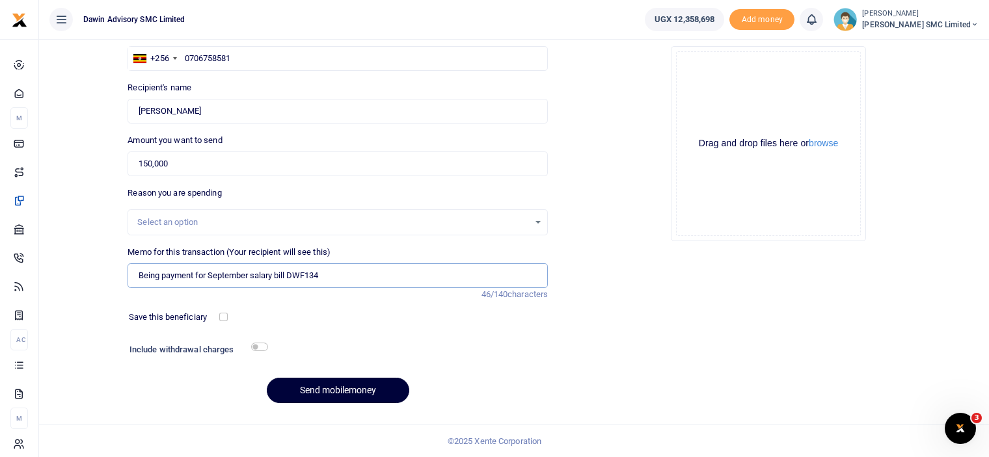
type input "Being payment for September salary bill DWF134"
click at [353, 389] on button "Send mobilemoney" at bounding box center [338, 390] width 142 height 25
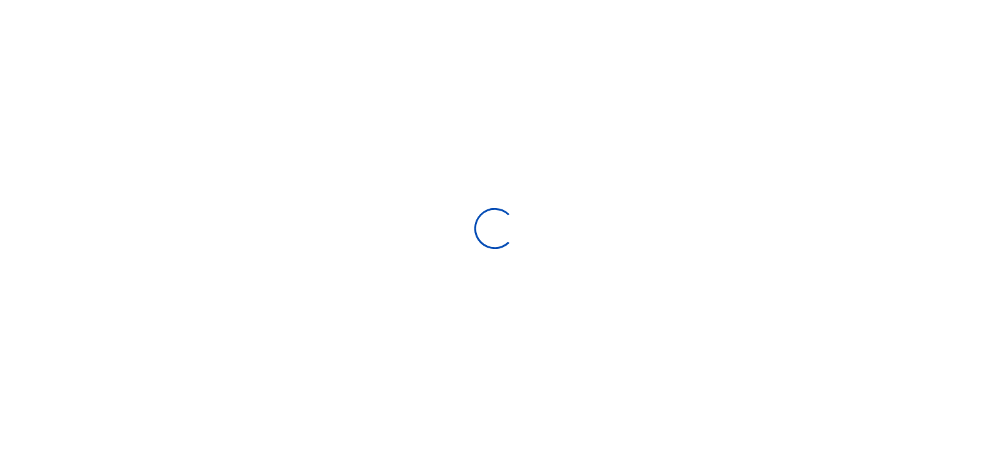
scroll to position [105, 0]
select select "Loading bundles"
select select
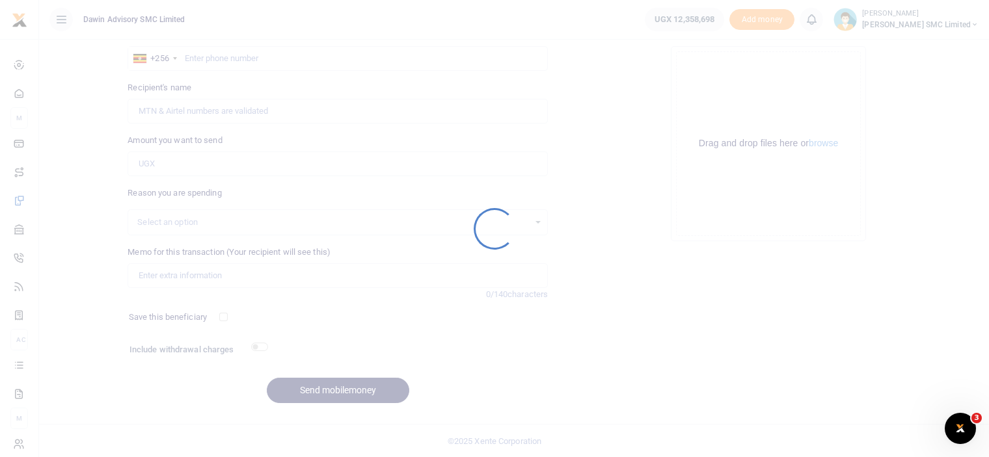
scroll to position [0, 0]
